Goal: Task Accomplishment & Management: Manage account settings

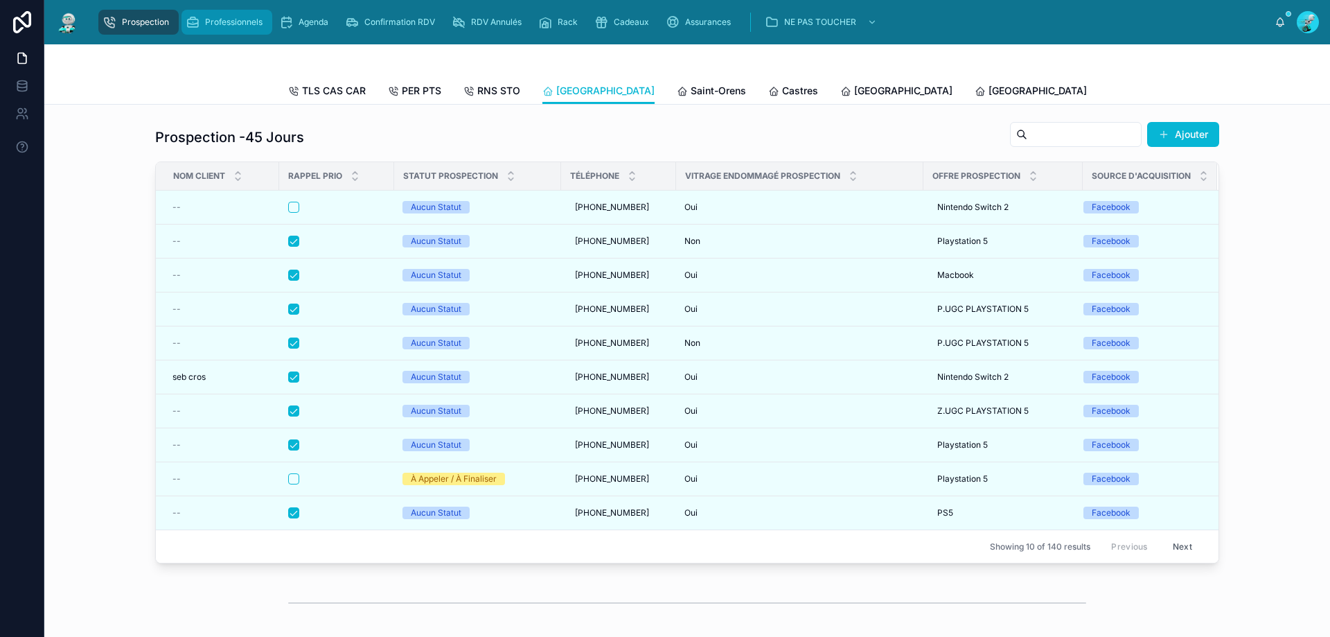
click at [247, 14] on div "Professionnels" at bounding box center [227, 22] width 82 height 22
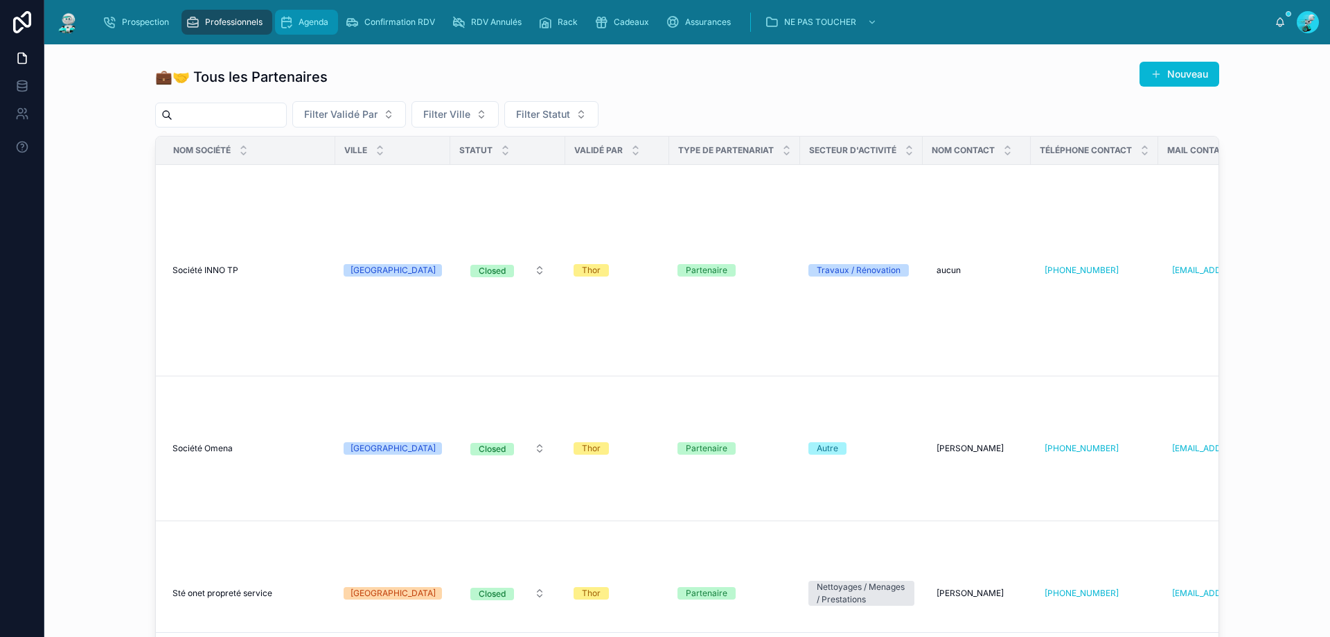
click at [313, 19] on span "Agenda" at bounding box center [314, 22] width 30 height 11
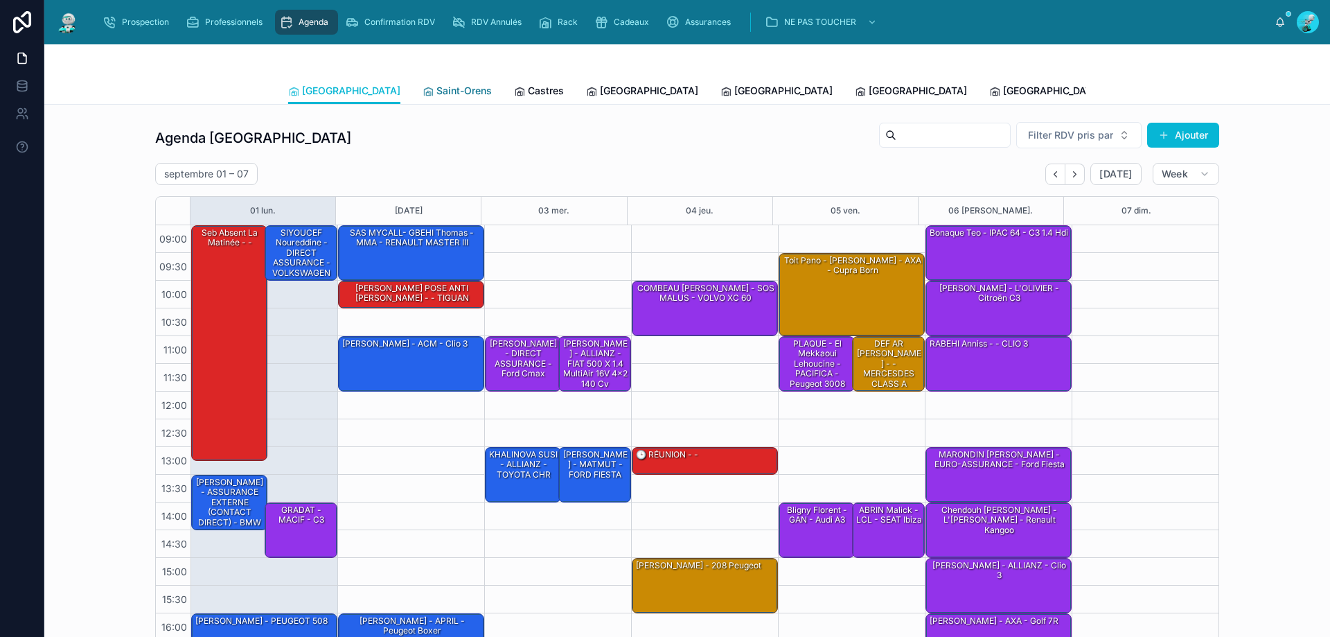
click at [437, 91] on span "Saint-Orens" at bounding box center [464, 91] width 55 height 14
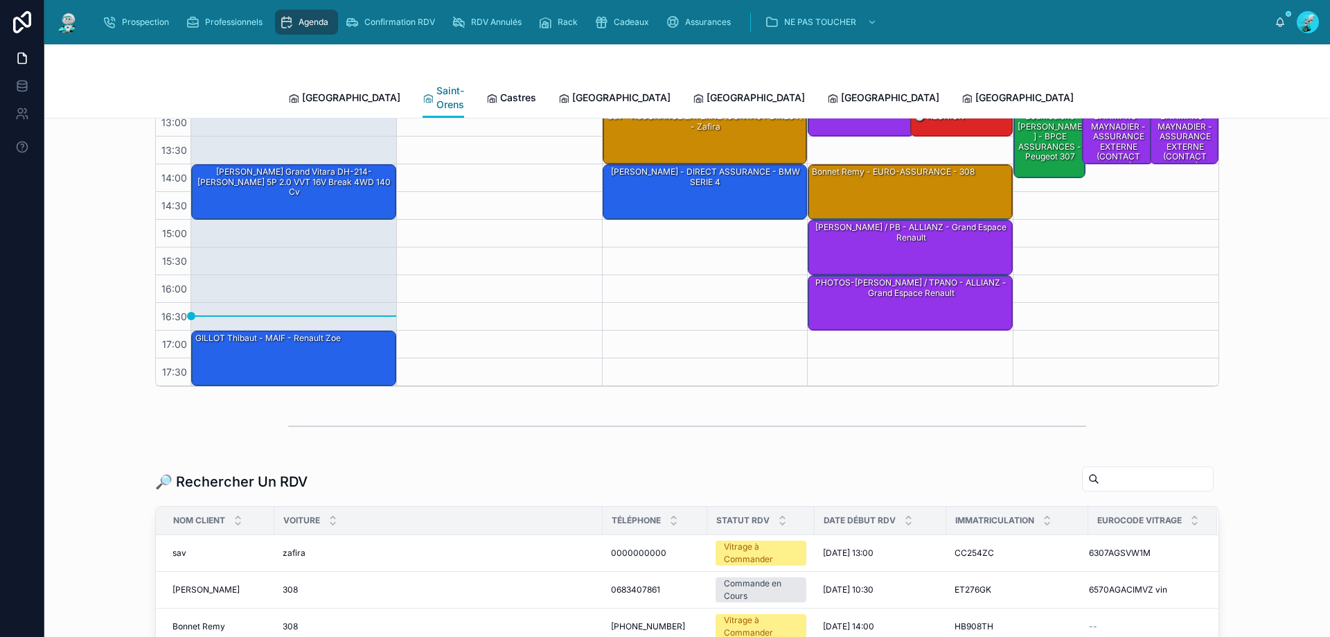
scroll to position [346, 0]
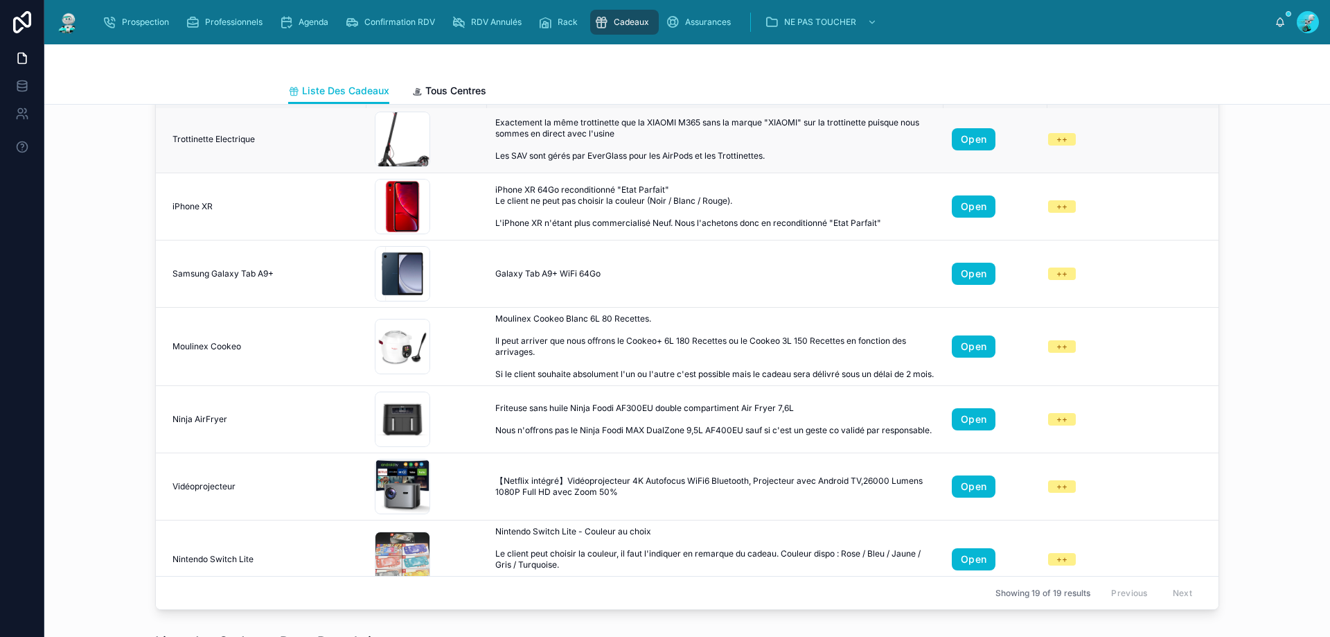
scroll to position [193, 0]
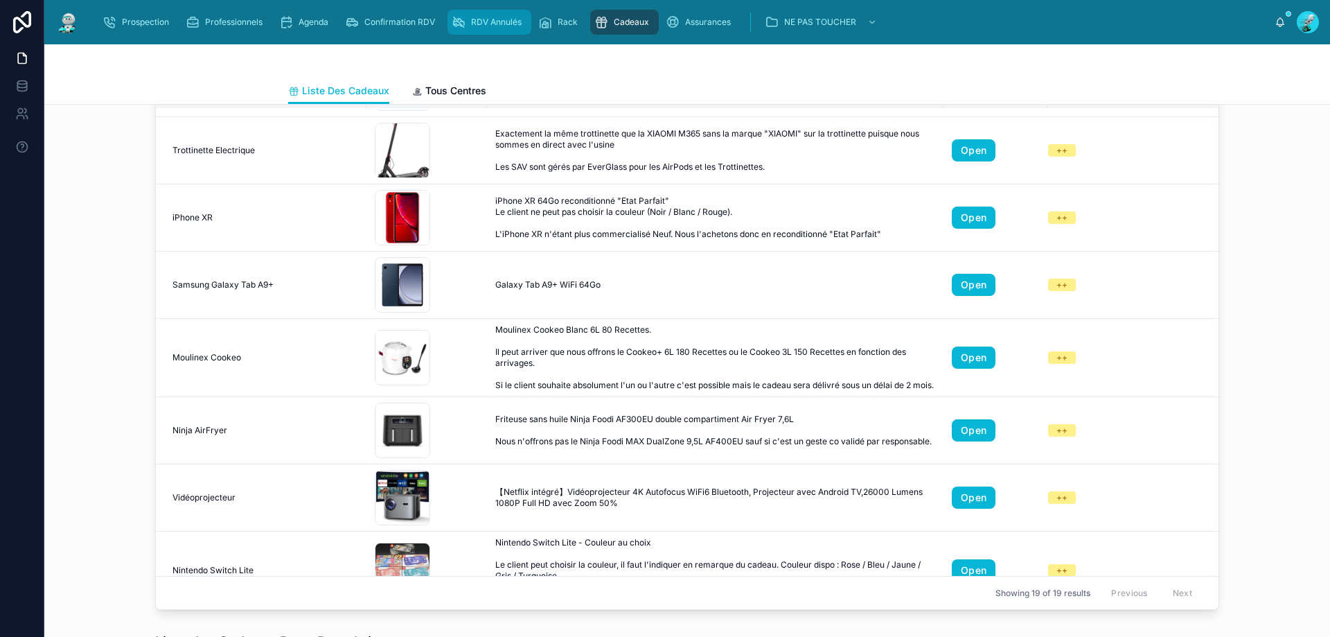
click at [473, 17] on span "RDV Annulés" at bounding box center [496, 22] width 51 height 11
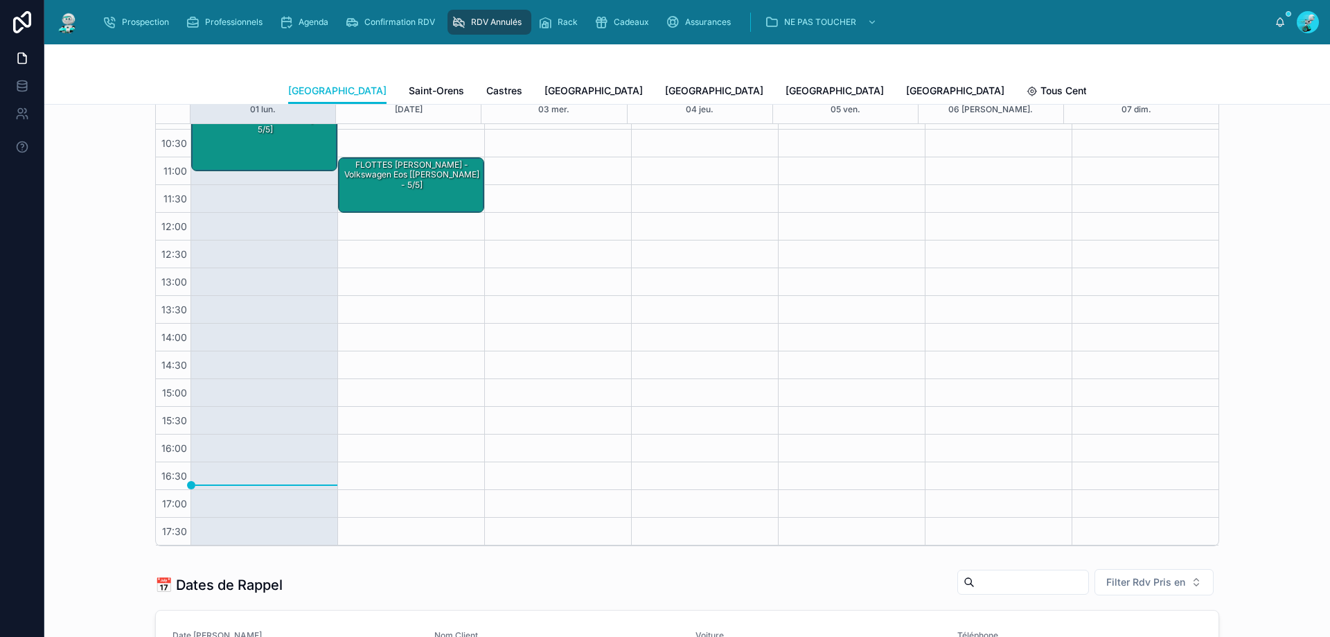
scroll to position [346, 0]
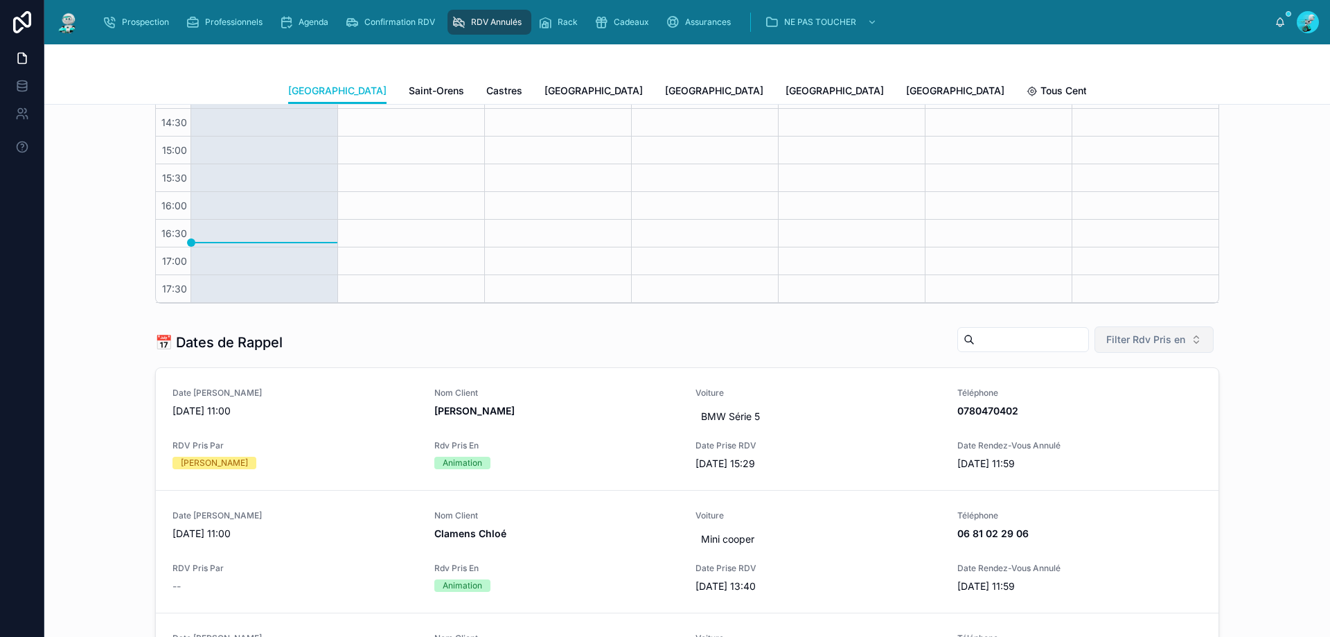
click at [1172, 346] on span "Filter Rdv Pris en" at bounding box center [1145, 340] width 79 height 14
click at [1101, 416] on div "Téléphone" at bounding box center [1149, 418] width 166 height 22
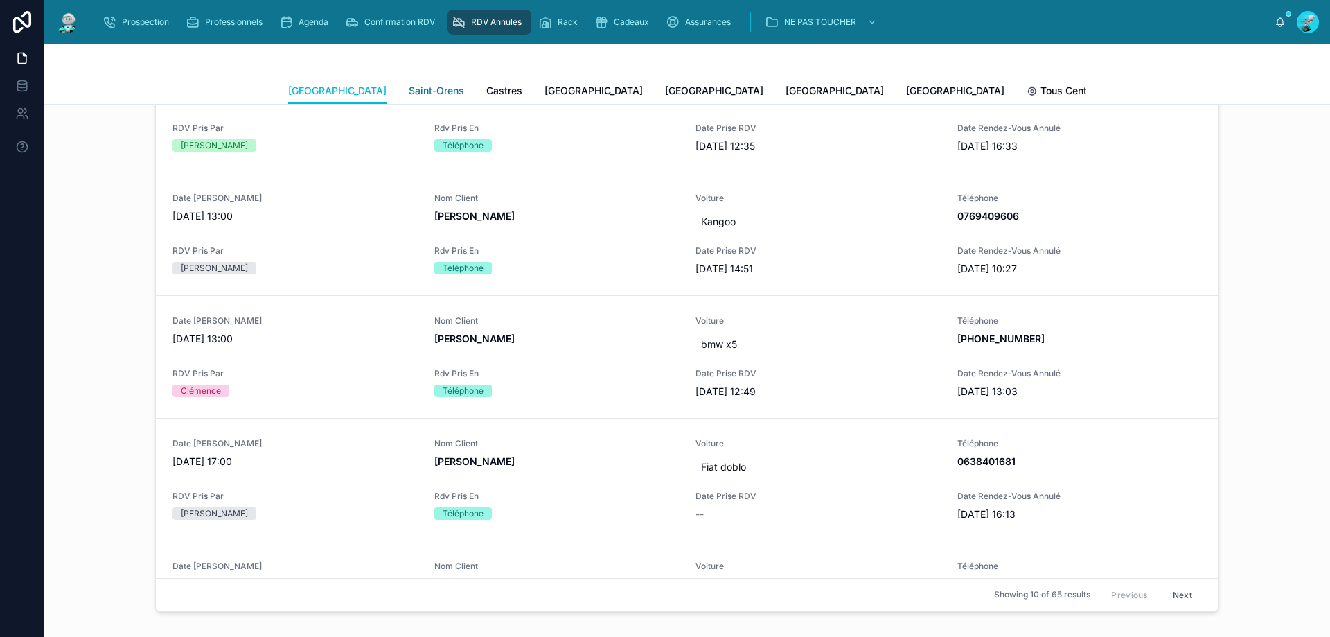
scroll to position [399, 0]
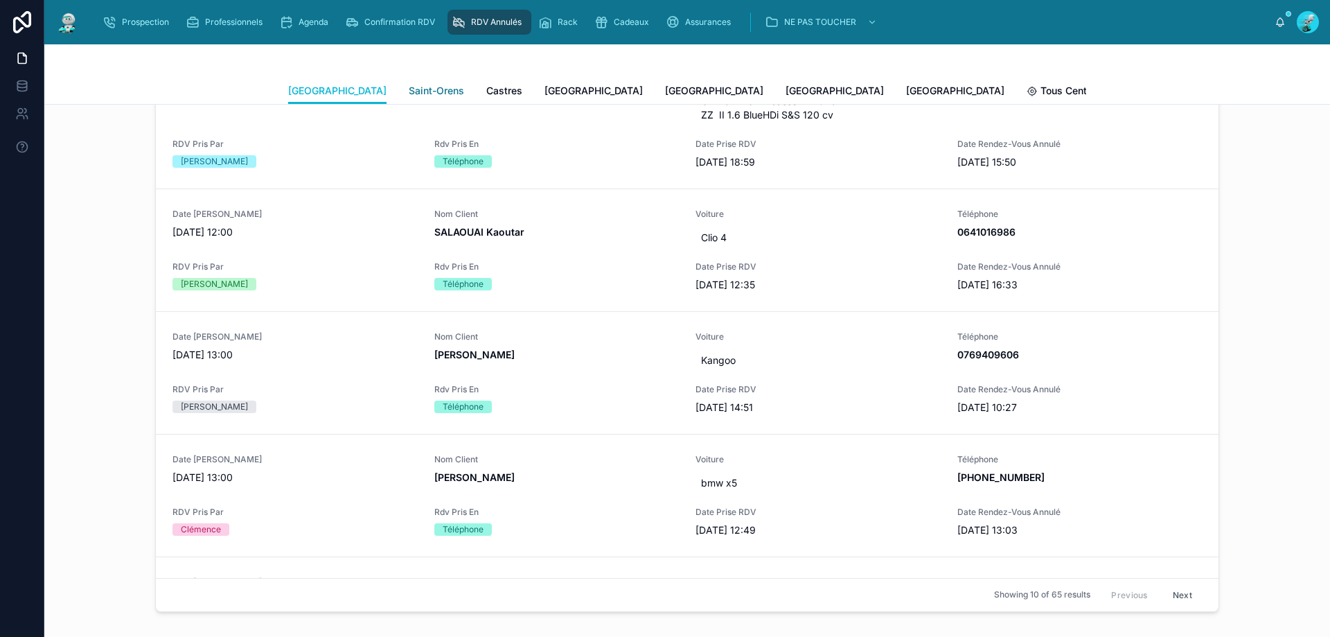
click at [409, 96] on span "Saint-Orens" at bounding box center [436, 91] width 55 height 14
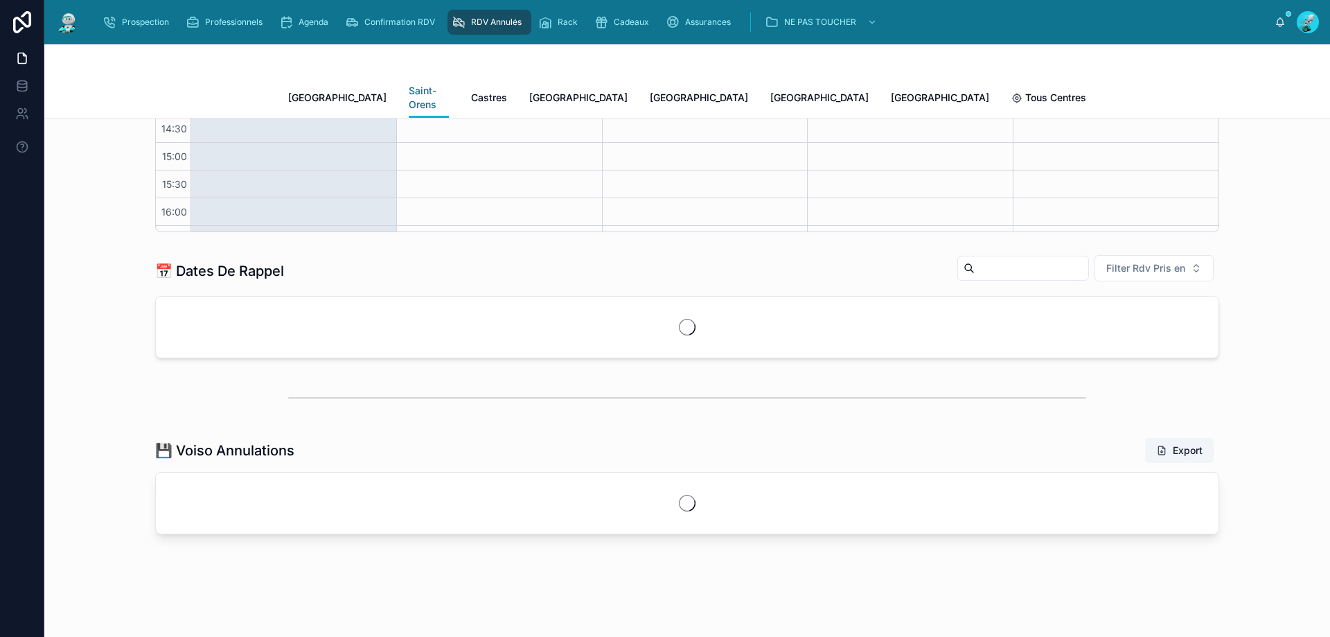
scroll to position [78, 0]
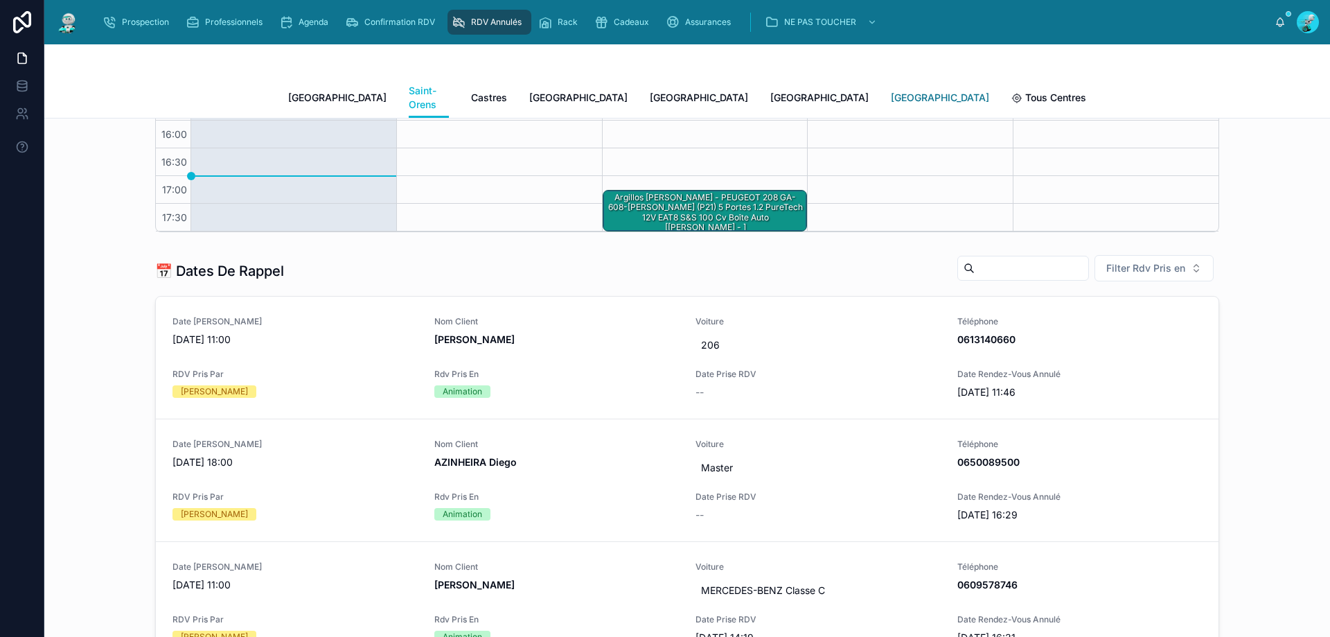
click at [891, 91] on span "[GEOGRAPHIC_DATA]" at bounding box center [940, 98] width 98 height 14
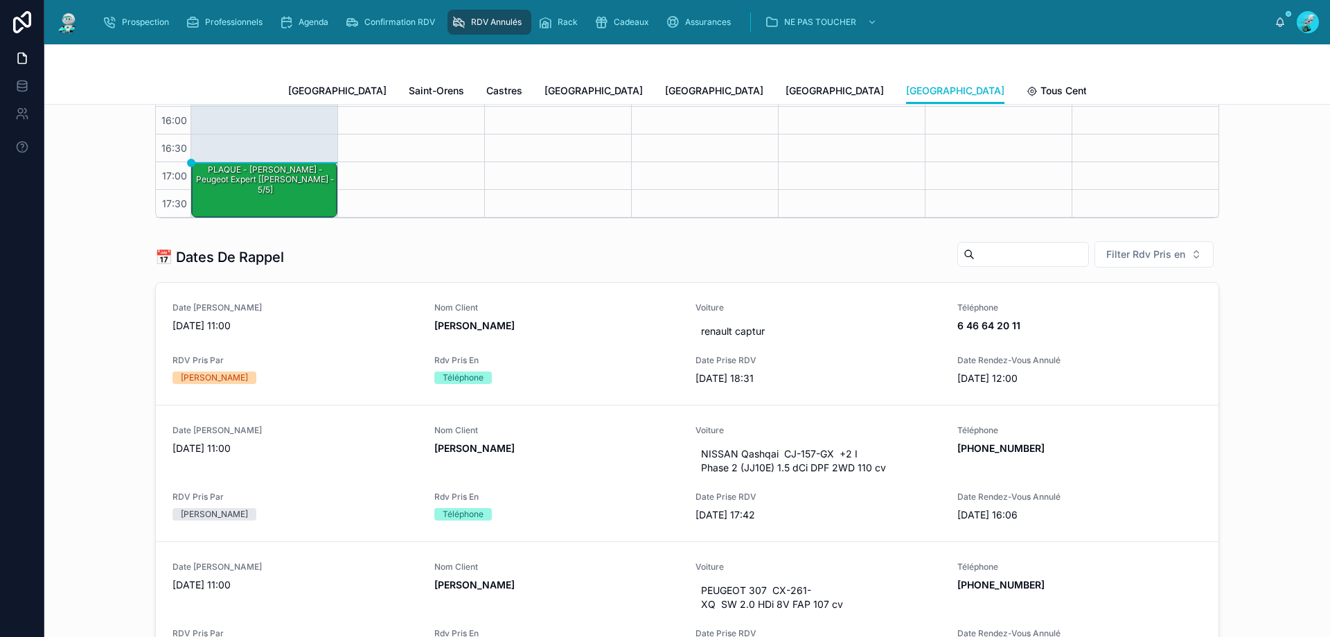
click at [906, 87] on span "[GEOGRAPHIC_DATA]" at bounding box center [955, 91] width 98 height 14
click at [140, 27] on span "Prospection" at bounding box center [145, 22] width 47 height 11
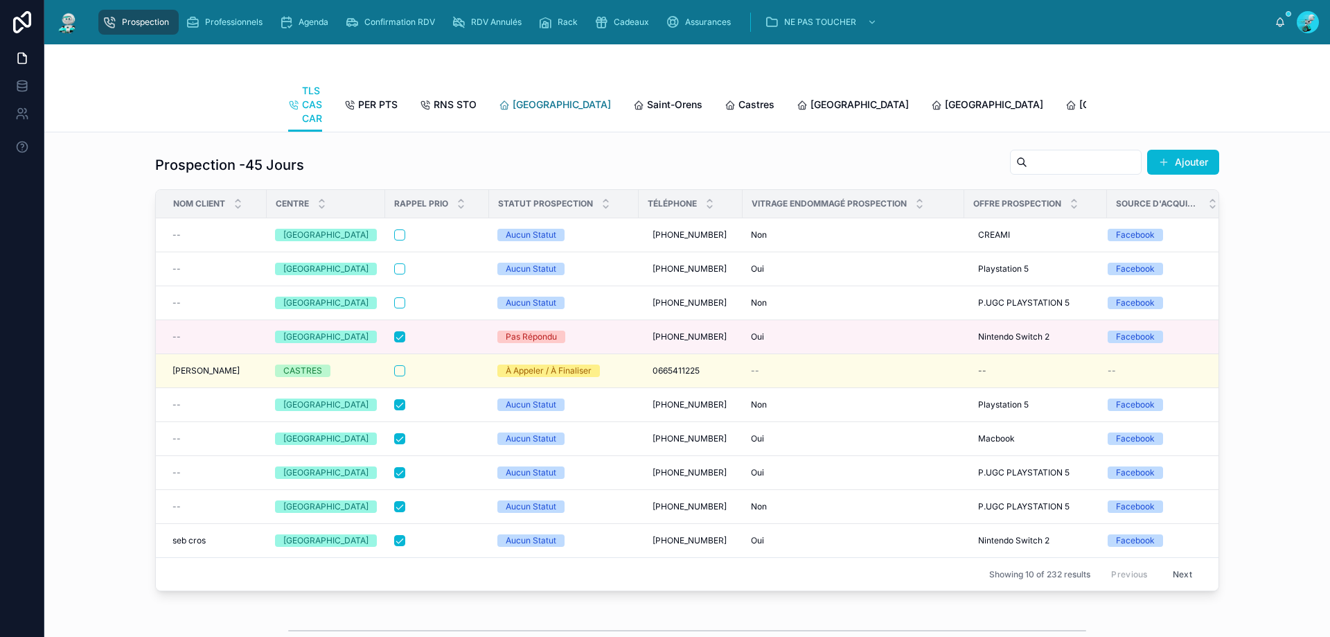
click at [523, 103] on span "[GEOGRAPHIC_DATA]" at bounding box center [562, 105] width 98 height 14
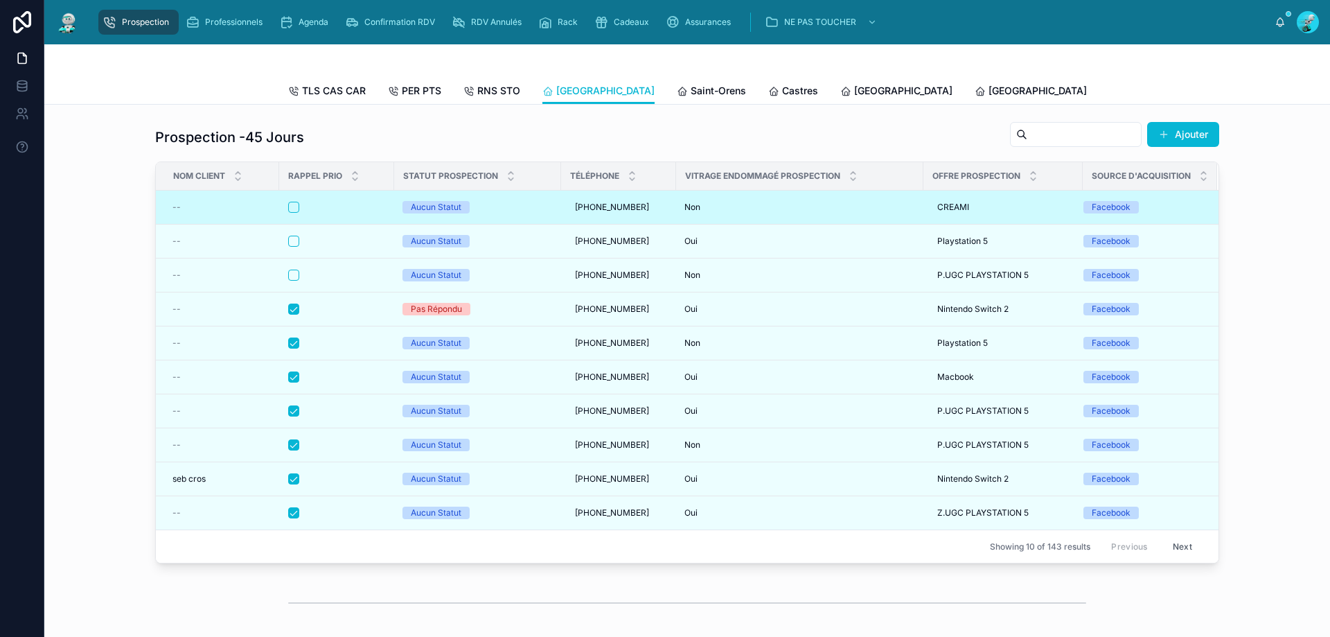
click at [498, 206] on td "Aucun Statut" at bounding box center [477, 208] width 167 height 34
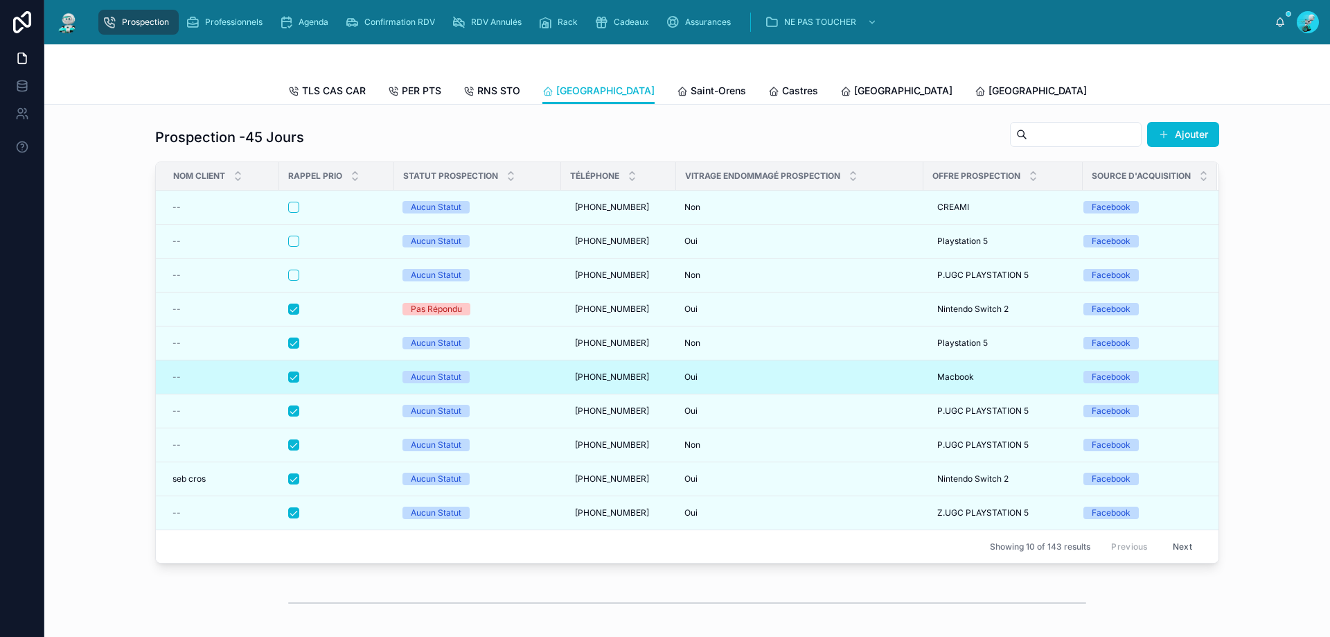
click at [471, 383] on div "Aucun Statut" at bounding box center [478, 377] width 150 height 12
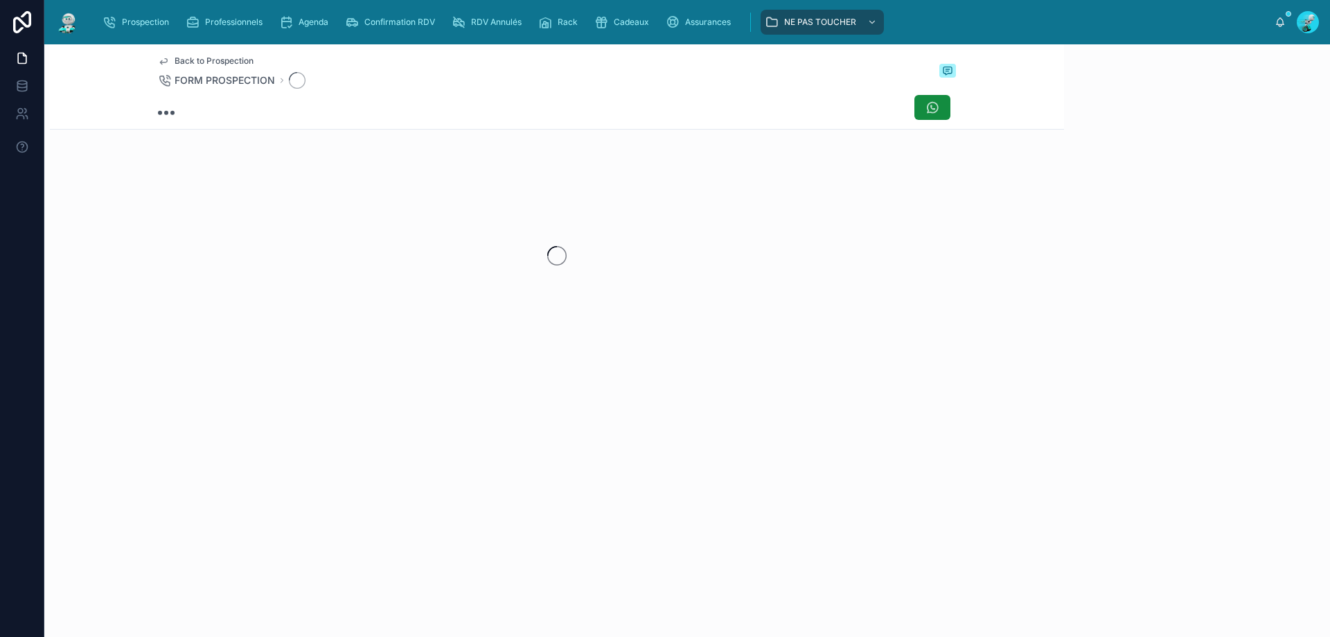
click at [471, 389] on div "Back to Prospection FORM PROSPECTION" at bounding box center [557, 248] width 1014 height 409
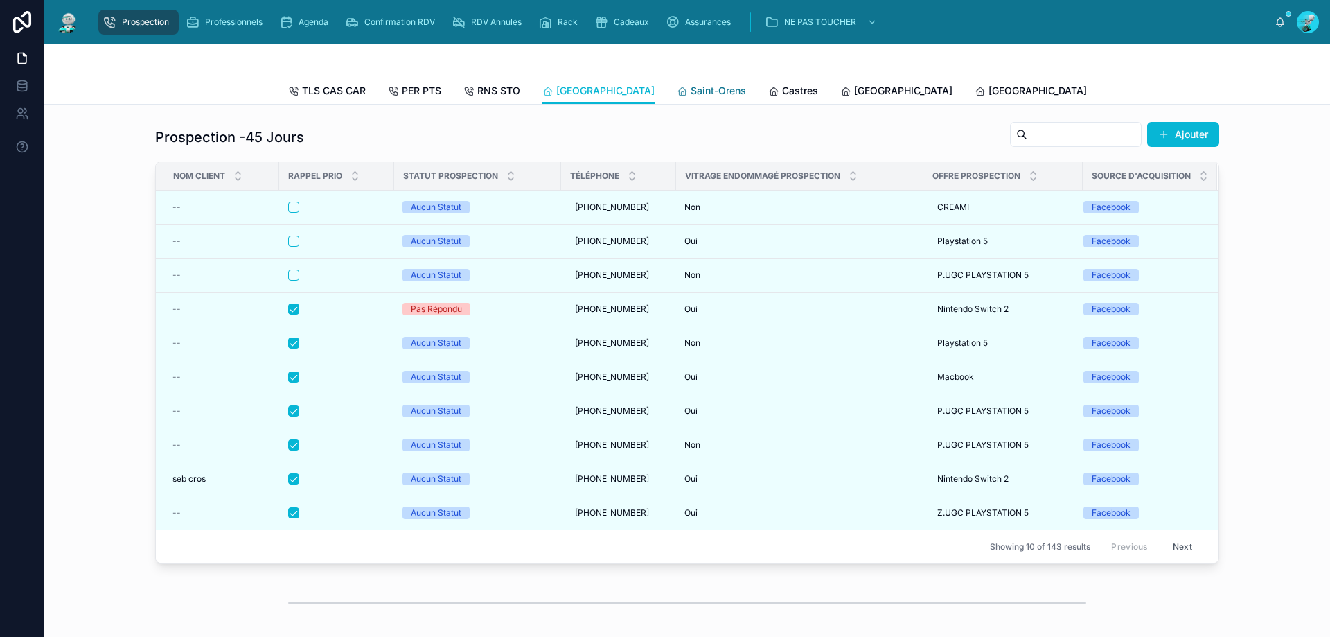
click at [691, 87] on span "Saint-Orens" at bounding box center [718, 91] width 55 height 14
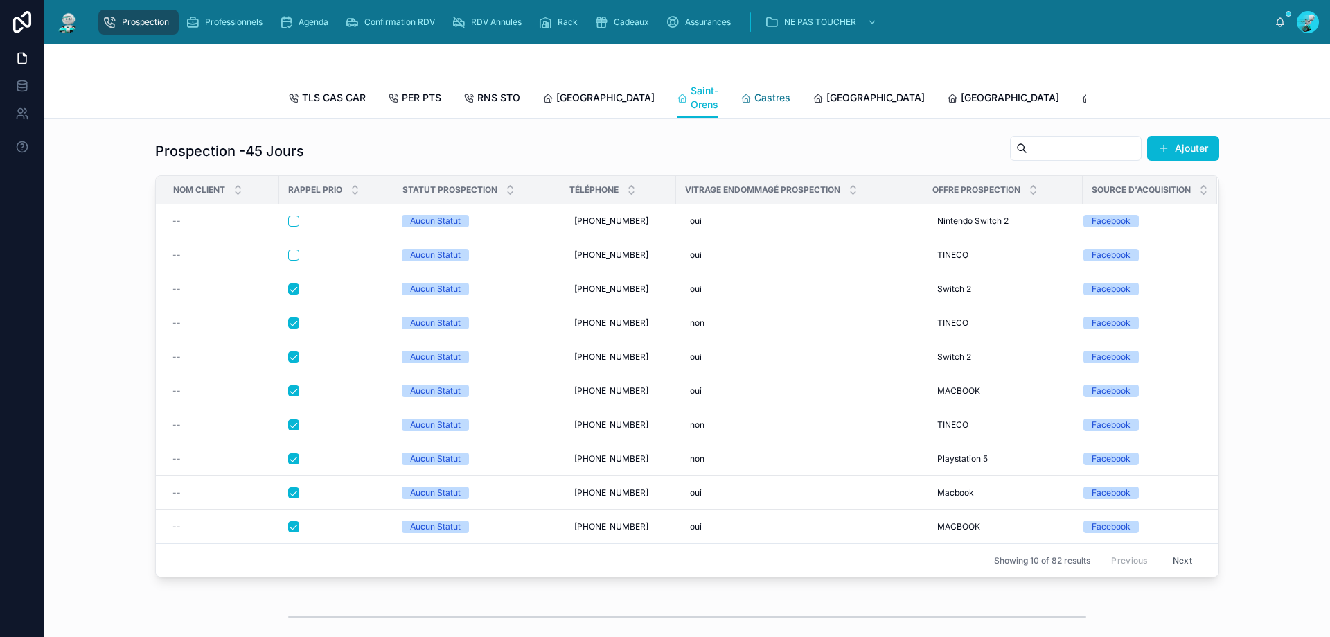
click at [755, 99] on span "Castres" at bounding box center [773, 98] width 36 height 14
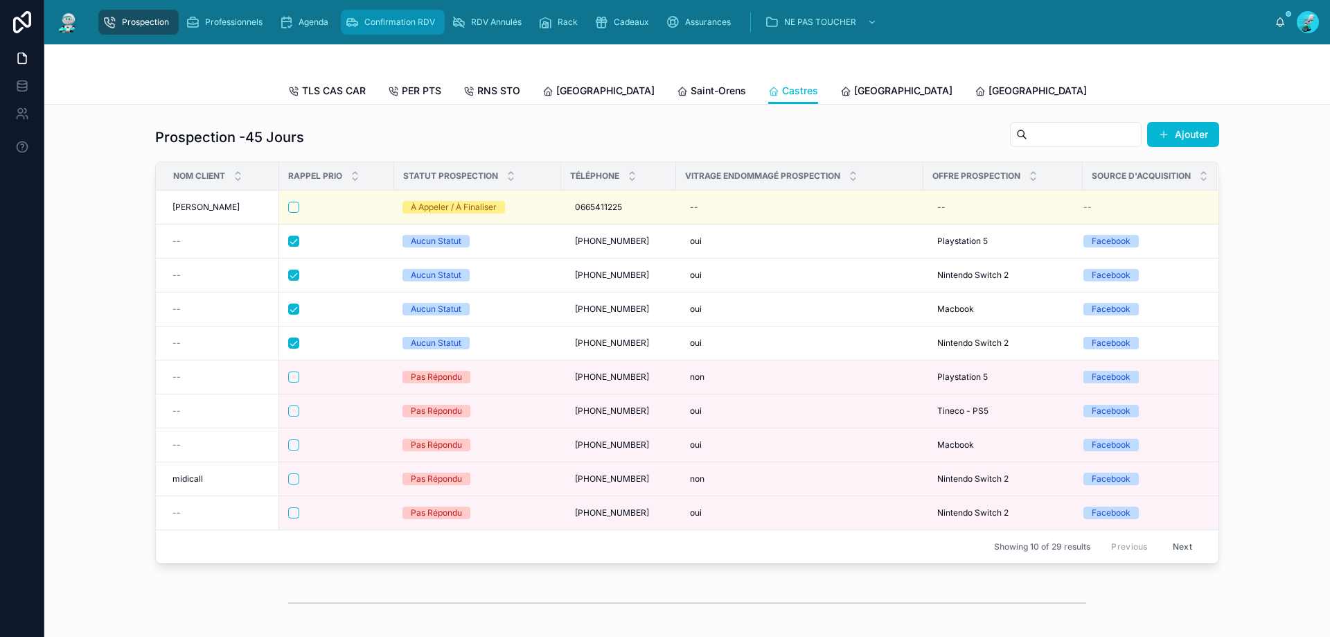
click at [365, 28] on div "Confirmation RDV" at bounding box center [393, 22] width 96 height 22
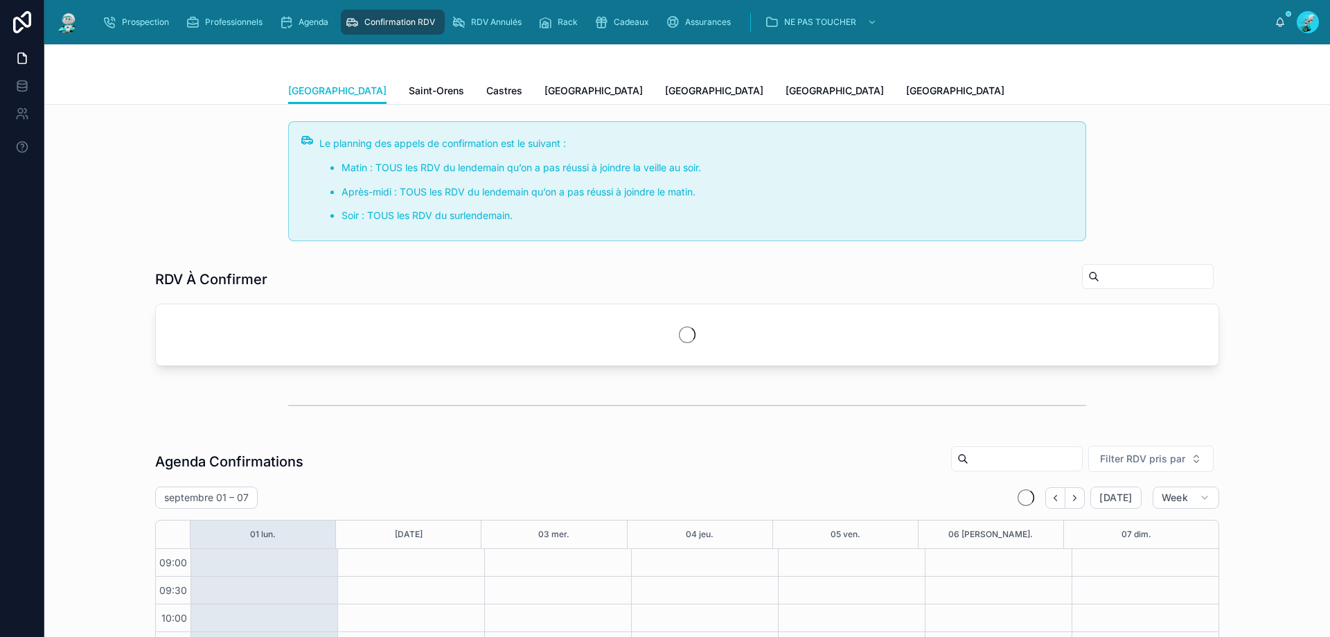
scroll to position [75, 0]
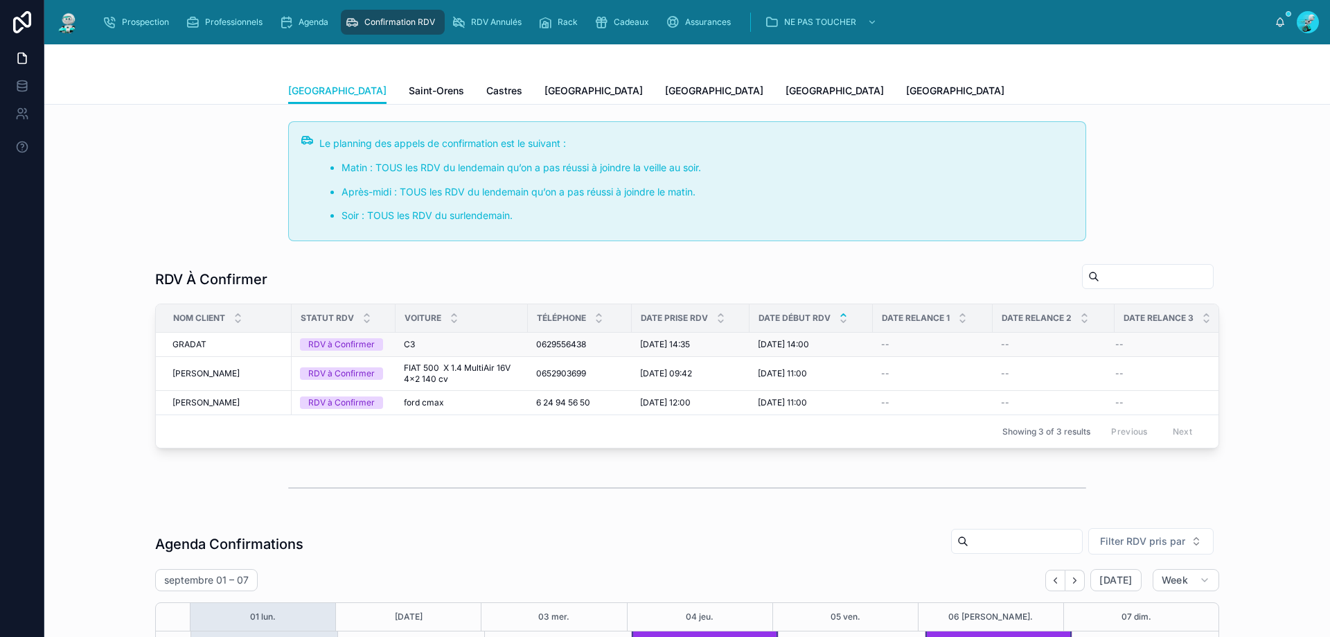
click at [528, 349] on td "0629556438 0629556438" at bounding box center [580, 345] width 104 height 24
click at [467, 346] on div "C3 C3" at bounding box center [462, 344] width 116 height 11
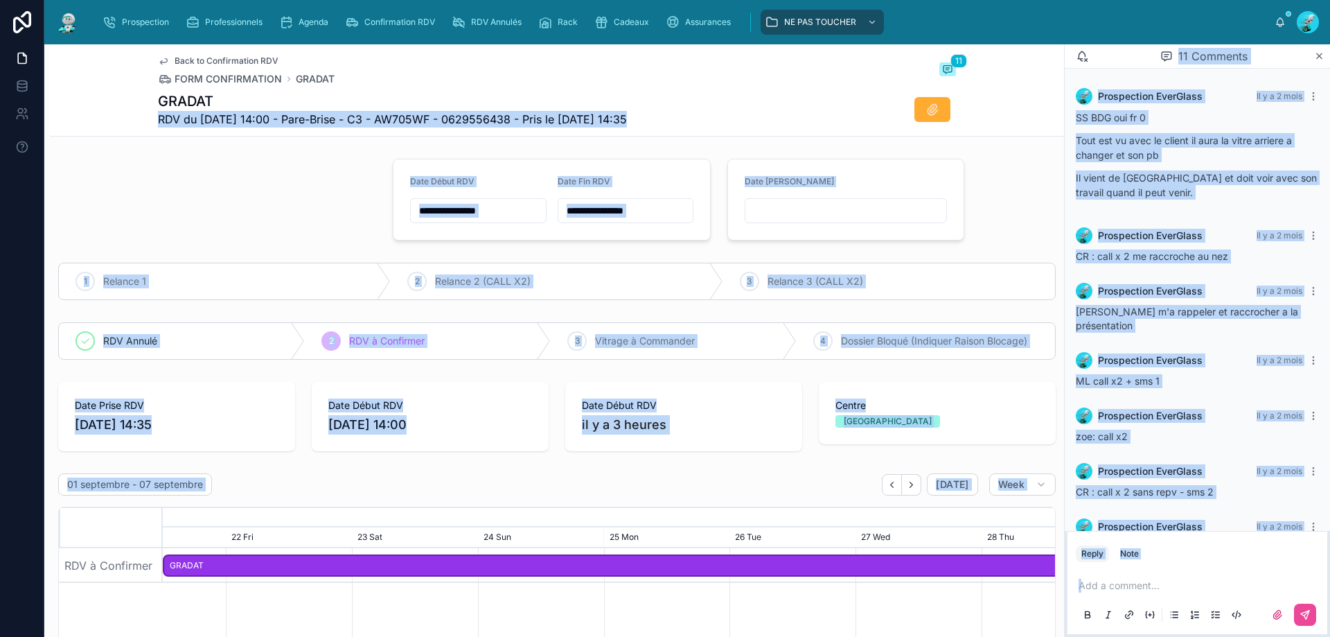
scroll to position [279, 0]
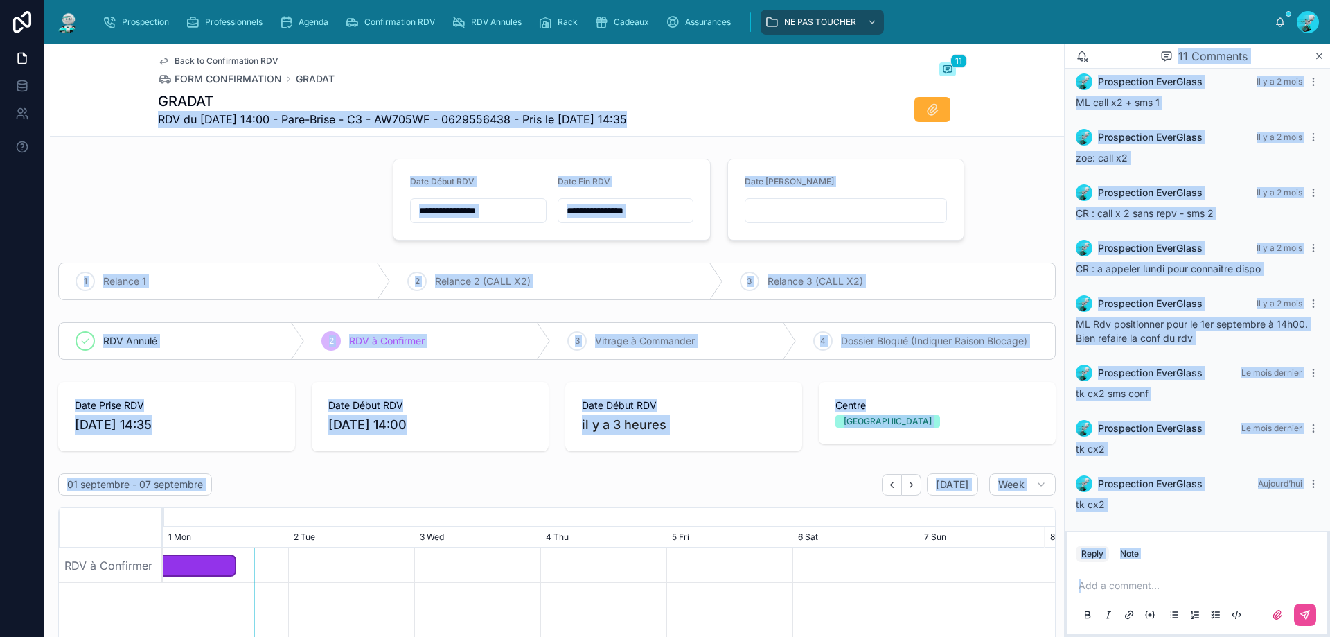
click at [206, 190] on div at bounding box center [217, 199] width 335 height 93
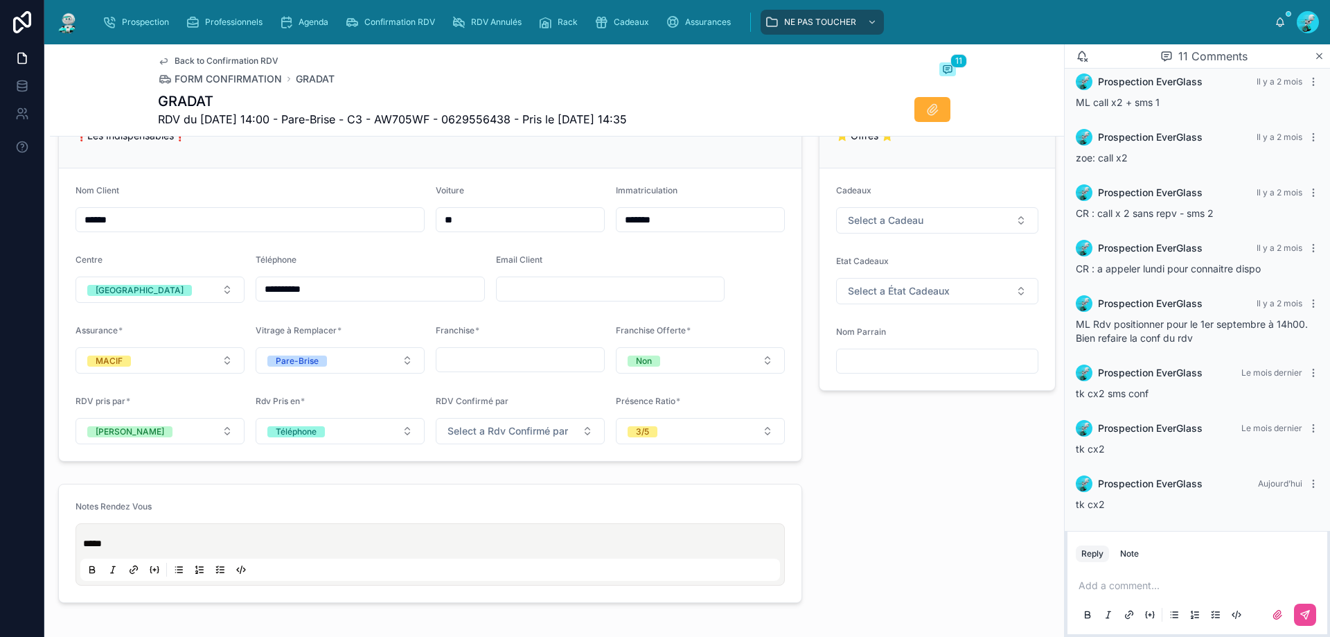
scroll to position [901, 0]
